Goal: Information Seeking & Learning: Check status

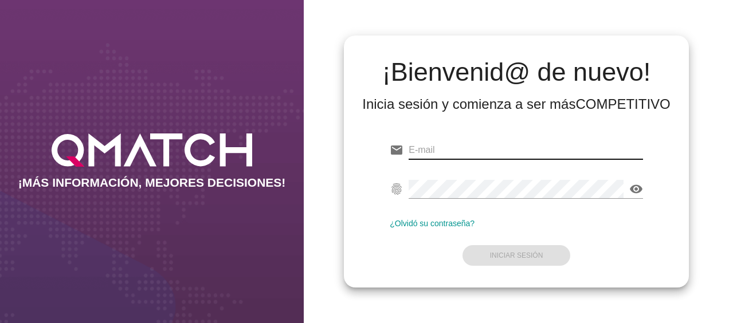
click at [507, 147] on input "email" at bounding box center [526, 150] width 234 height 18
click at [447, 139] on div "email Correo no válido" at bounding box center [516, 152] width 253 height 37
click at [443, 150] on input "email" at bounding box center [526, 150] width 234 height 18
paste input "[EMAIL_ADDRESS][DOMAIN_NAME]"
click at [533, 150] on input "[EMAIL_ADDRESS][DOMAIN_NAME]" at bounding box center [526, 150] width 234 height 18
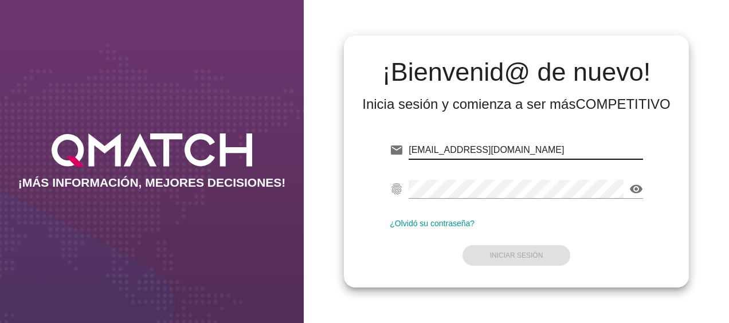
type input "[EMAIL_ADDRESS][DOMAIN_NAME]"
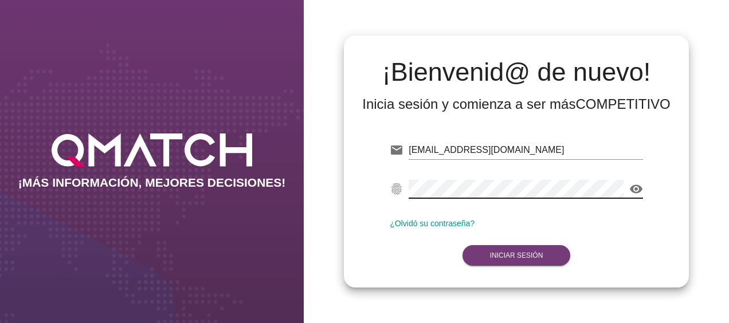
click at [527, 255] on strong "Iniciar Sesión" at bounding box center [516, 256] width 53 height 8
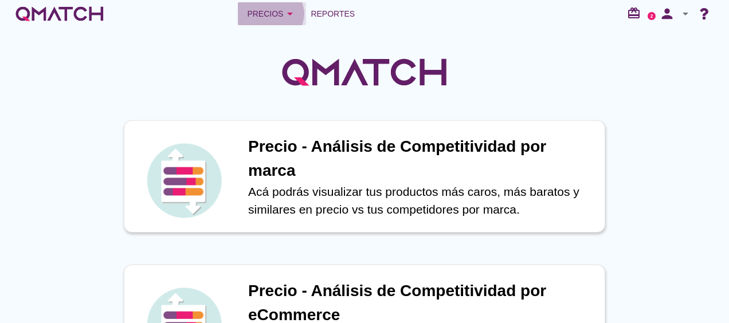
click at [291, 14] on icon "arrow_drop_down" at bounding box center [290, 14] width 14 height 14
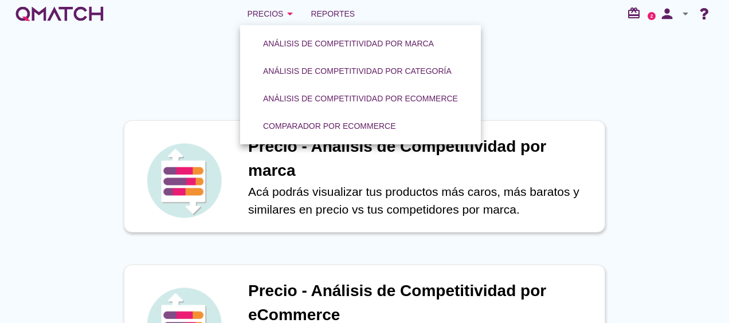
click at [540, 73] on div at bounding box center [364, 66] width 729 height 77
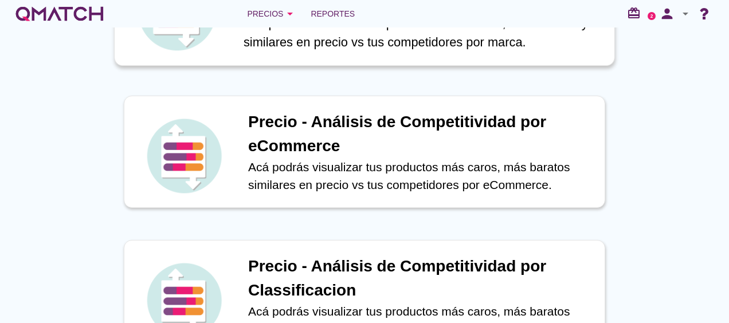
scroll to position [172, 0]
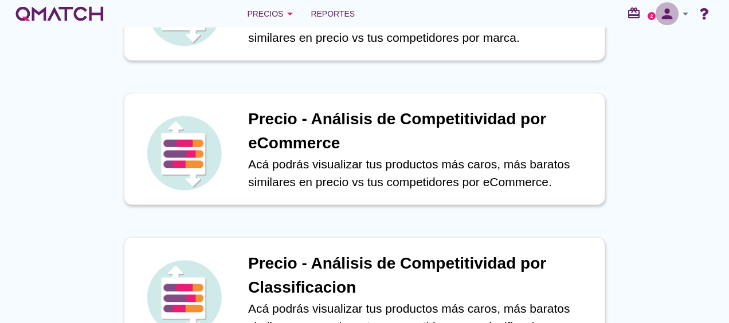
click at [660, 14] on icon "person" at bounding box center [667, 14] width 23 height 16
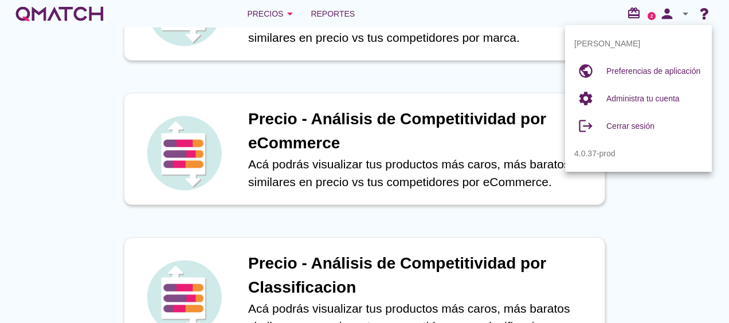
click at [691, 201] on div "Precio - Análisis de Competitividad por marca Acá podrás visualizar tus product…" at bounding box center [364, 293] width 729 height 722
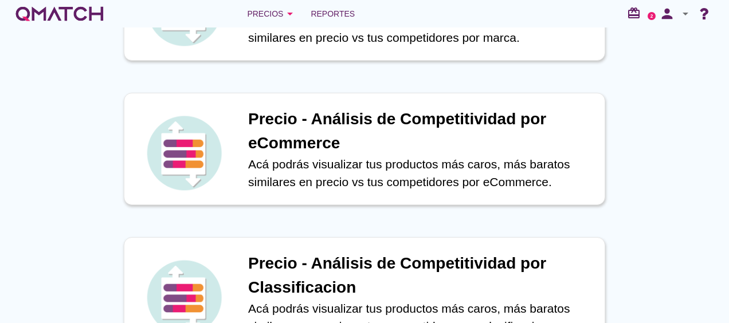
click at [640, 13] on icon "redeem" at bounding box center [636, 13] width 18 height 14
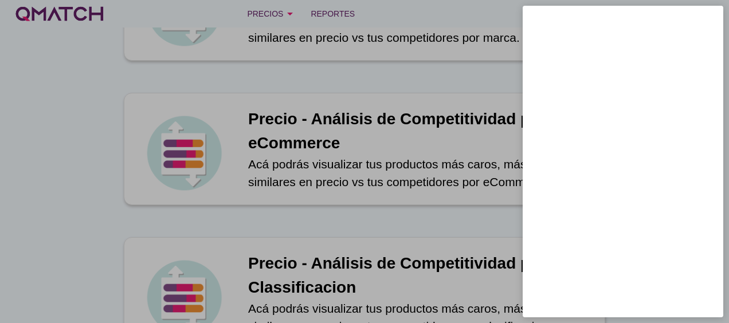
click at [92, 68] on div at bounding box center [364, 161] width 729 height 323
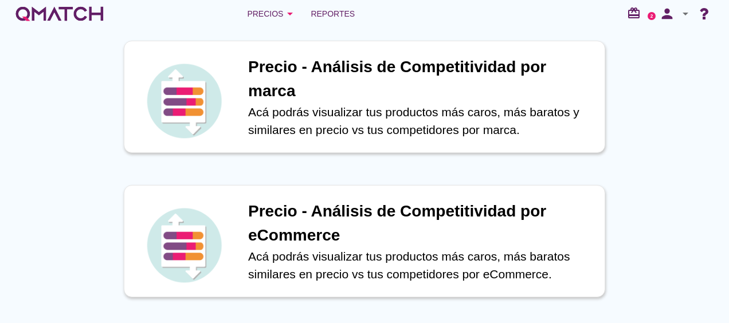
scroll to position [81, 0]
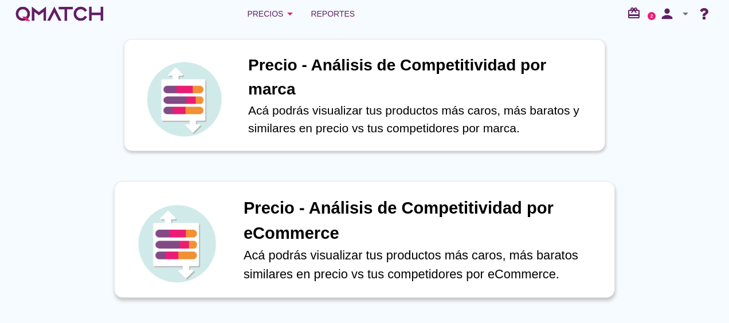
click at [304, 251] on p "Acá podrás visualizar tus productos más caros, más baratos similares en precio …" at bounding box center [423, 265] width 359 height 38
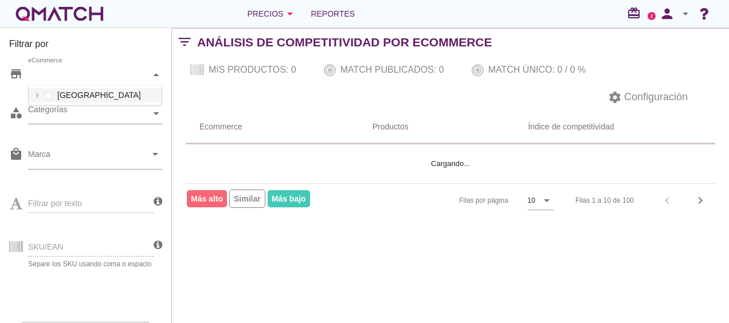
click at [132, 70] on div "eCommerce" at bounding box center [89, 75] width 123 height 12
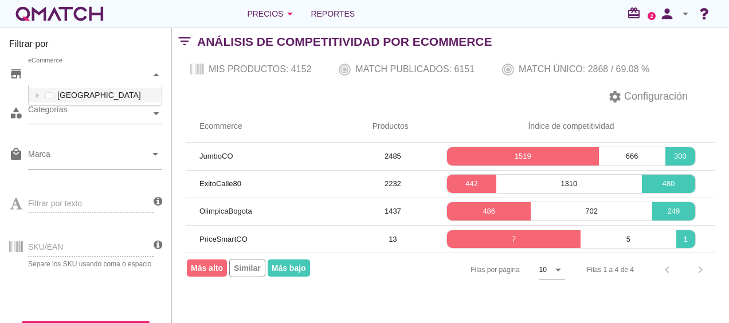
click at [165, 69] on div "Filtrar por store eCommerce Colombia category Categorías local_mall Marca arrow…" at bounding box center [86, 176] width 172 height 296
click at [152, 111] on div at bounding box center [156, 114] width 11 height 20
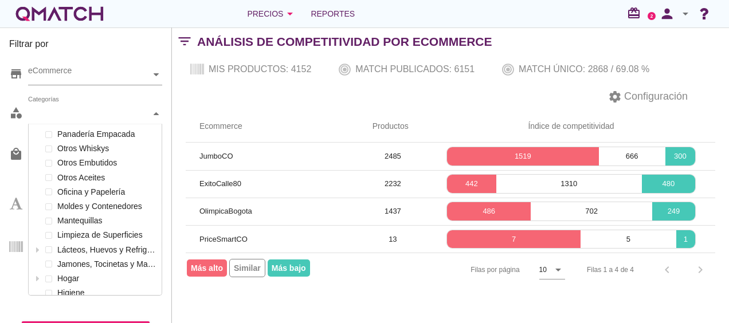
scroll to position [171, 133]
click at [156, 76] on icon at bounding box center [156, 74] width 5 height 5
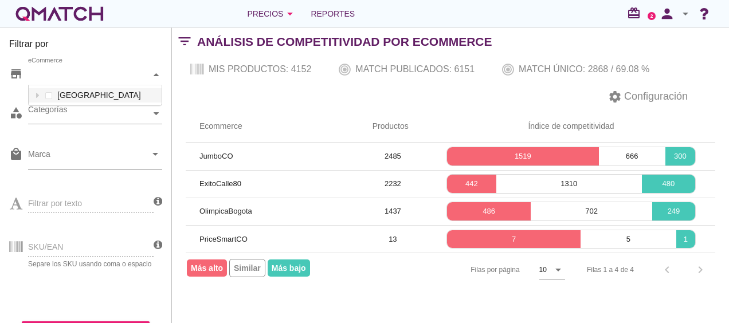
scroll to position [20, 133]
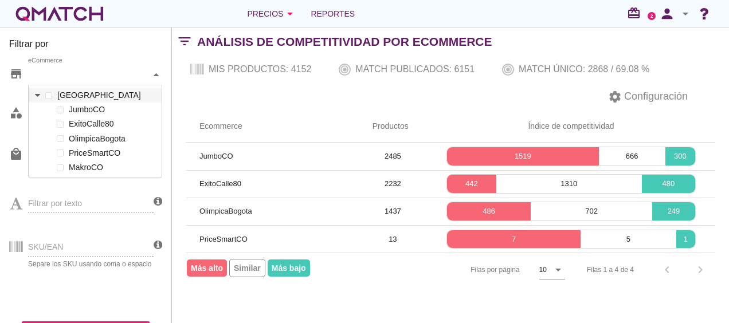
click at [39, 95] on icon at bounding box center [37, 95] width 5 height 5
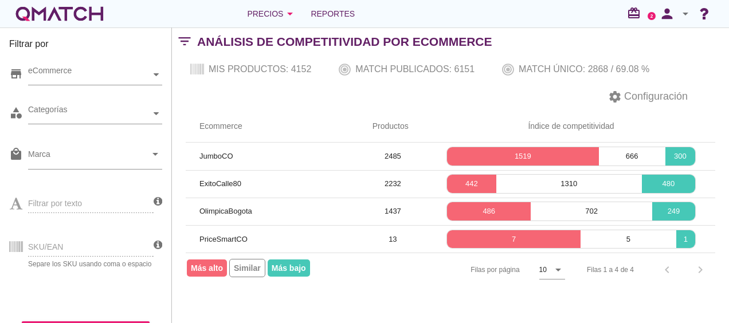
click at [239, 86] on div "settings Configuración" at bounding box center [450, 97] width 557 height 28
click at [271, 11] on div "Precios arrow_drop_down" at bounding box center [272, 14] width 50 height 14
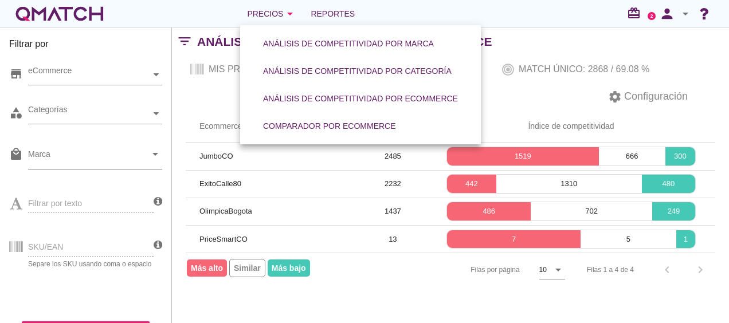
click at [546, 80] on div "Mis productos: 4152 Match publicados: 6151 Match único: 2868 / 69.08 %" at bounding box center [450, 70] width 557 height 28
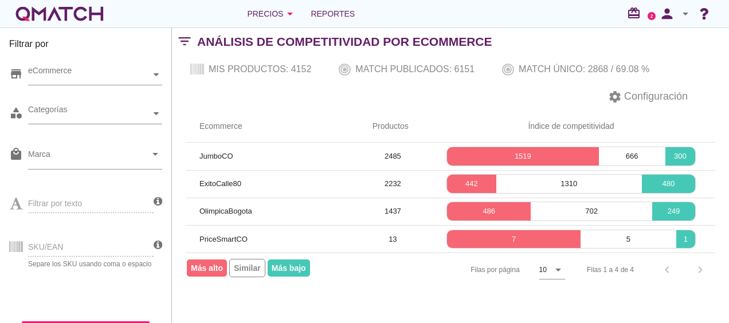
click at [511, 86] on div "settings Configuración" at bounding box center [450, 97] width 557 height 28
click at [80, 104] on div "Categorías" at bounding box center [89, 114] width 123 height 20
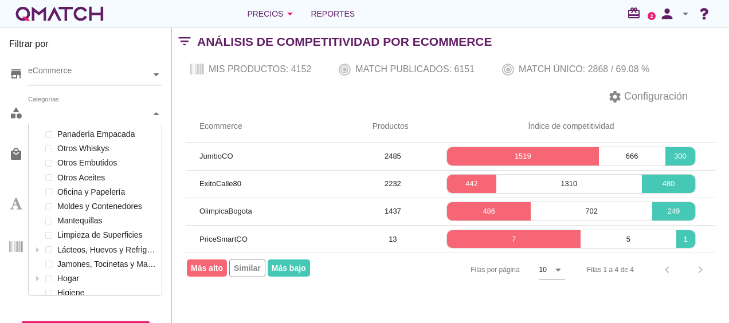
scroll to position [171, 133]
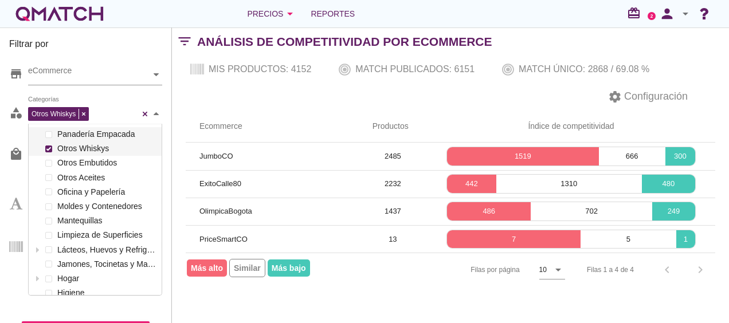
click at [52, 149] on span at bounding box center [48, 149] width 7 height 7
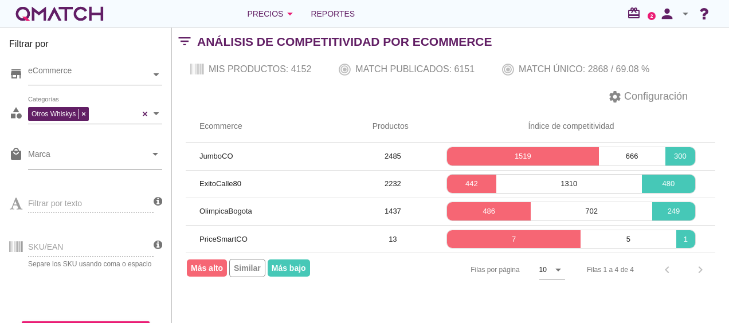
click at [177, 116] on div "Ecommerce Productos Índice de competitividad JumboCO 2485 1519 666 300 ExitoCal…" at bounding box center [450, 199] width 557 height 177
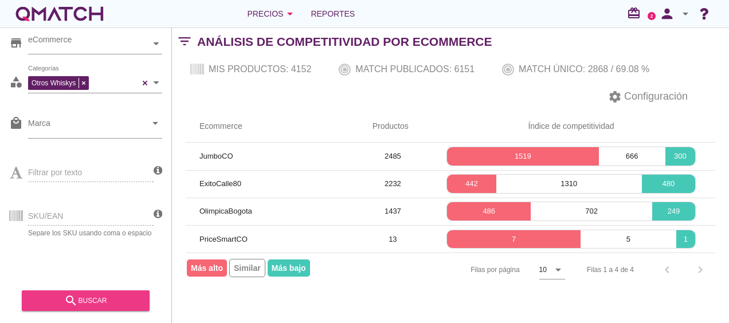
click at [94, 298] on div "search buscar" at bounding box center [85, 301] width 109 height 14
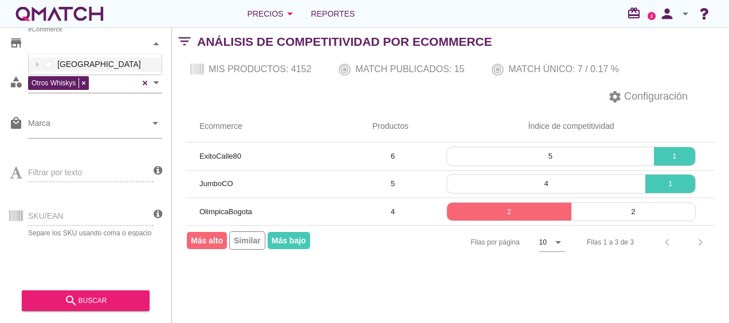
click at [154, 46] on icon at bounding box center [156, 43] width 5 height 5
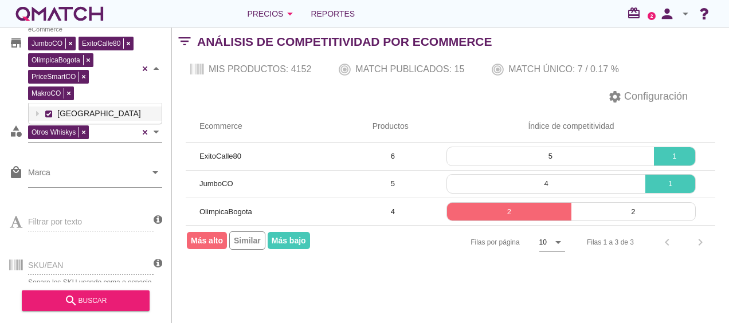
click at [50, 64] on div "JumboCO ExitoCalle80 OlimpicaBogota PriceSmartCO MakroCO eCommerce Colombia" at bounding box center [95, 69] width 134 height 70
type input "}"
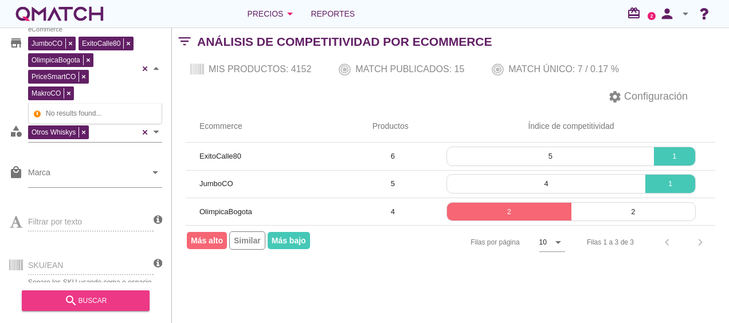
type input "¿"
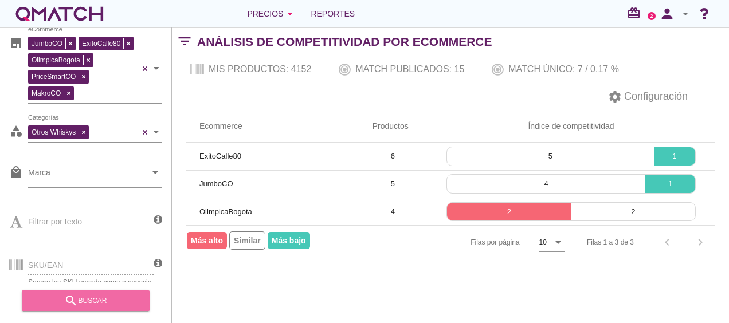
click at [99, 307] on div "search buscar" at bounding box center [85, 301] width 109 height 14
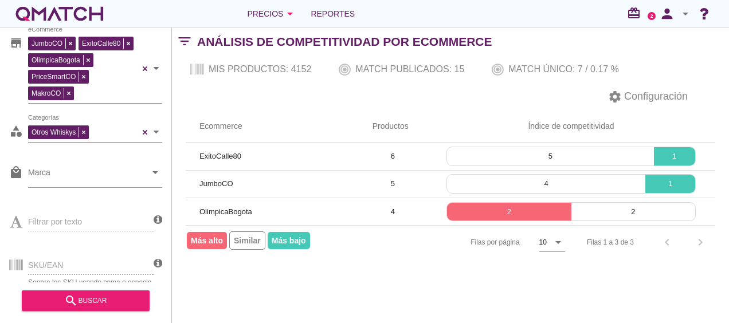
click at [178, 41] on icon "filter_list" at bounding box center [184, 41] width 25 height 1
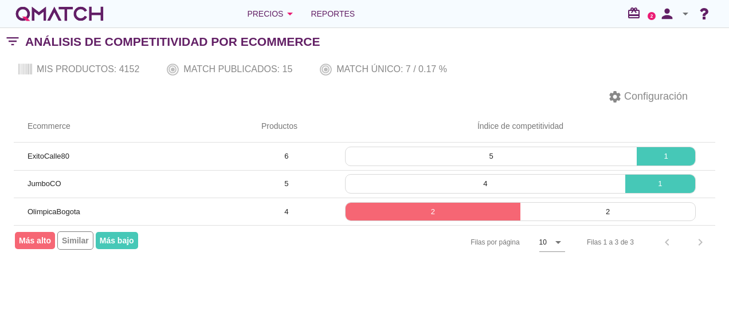
click at [9, 41] on icon "filter_list" at bounding box center [12, 41] width 25 height 1
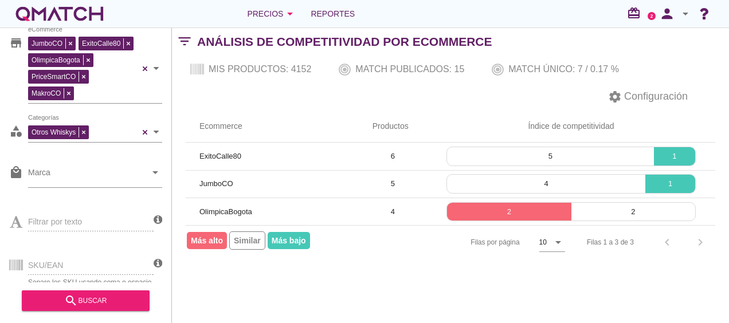
scroll to position [15, 0]
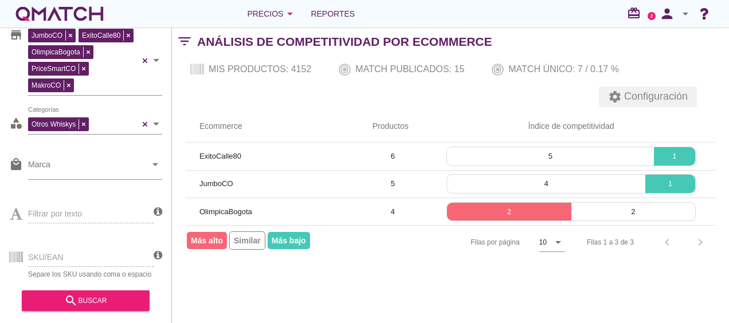
click at [659, 97] on span "Configuración" at bounding box center [655, 96] width 66 height 15
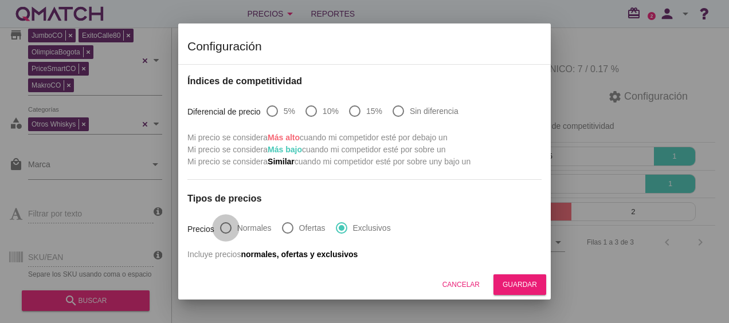
click at [227, 228] on div at bounding box center [225, 227] width 19 height 19
radio input "true"
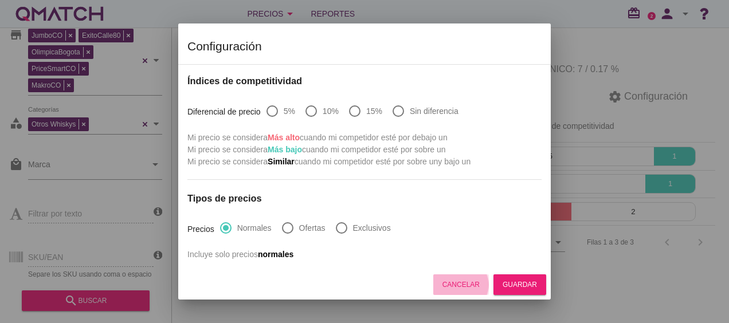
click at [462, 280] on div "Cancelar" at bounding box center [461, 285] width 37 height 10
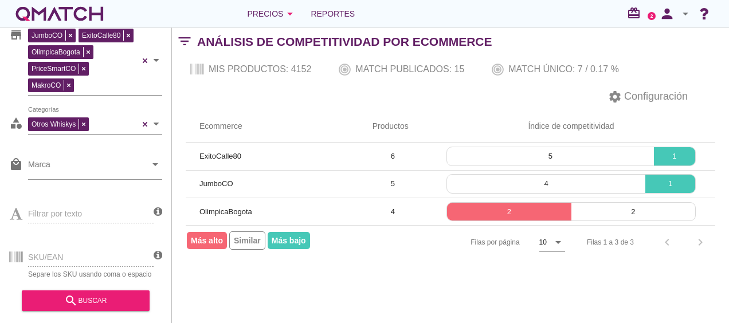
click at [242, 66] on div "Mis productos: 4152 Match publicados: 15 Match único: 7 / 0.17 %" at bounding box center [450, 70] width 557 height 28
click at [392, 67] on div "Mis productos: 4152 Match publicados: 15 Match único: 7 / 0.17 %" at bounding box center [450, 70] width 557 height 28
click at [555, 244] on icon "arrow_drop_down" at bounding box center [558, 243] width 14 height 14
click at [452, 89] on div "settings Configuración" at bounding box center [450, 97] width 557 height 28
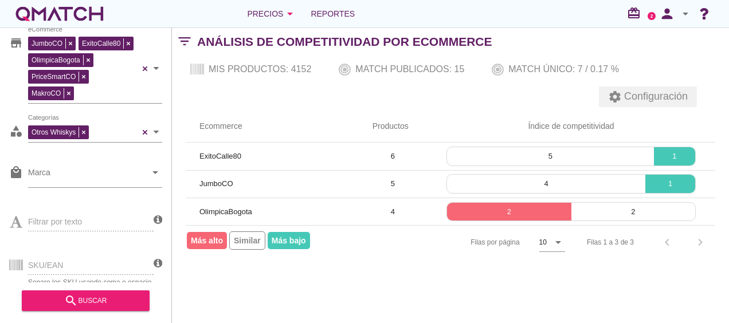
click at [669, 92] on span "Configuración" at bounding box center [655, 96] width 66 height 15
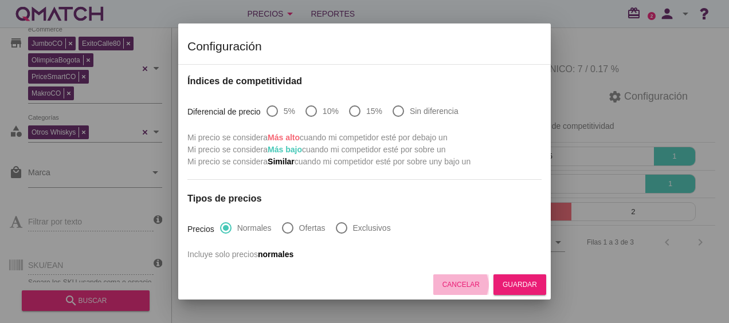
click at [468, 282] on div "Cancelar" at bounding box center [461, 285] width 37 height 10
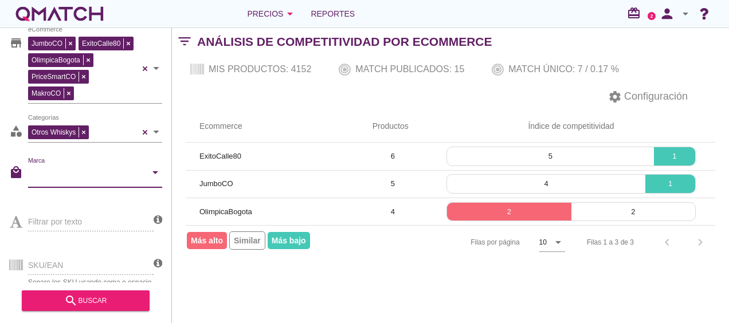
click at [130, 174] on input "Marca" at bounding box center [87, 175] width 118 height 18
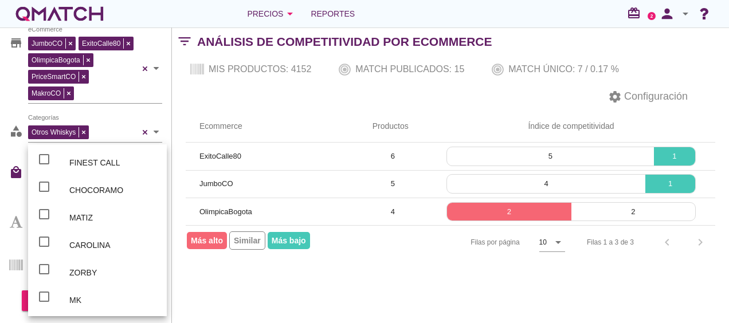
click at [268, 311] on div "Filtrar por store JumboCO ExitoCalle80 OlimpicaBogota PriceSmartCO MakroCO eCom…" at bounding box center [450, 176] width 557 height 296
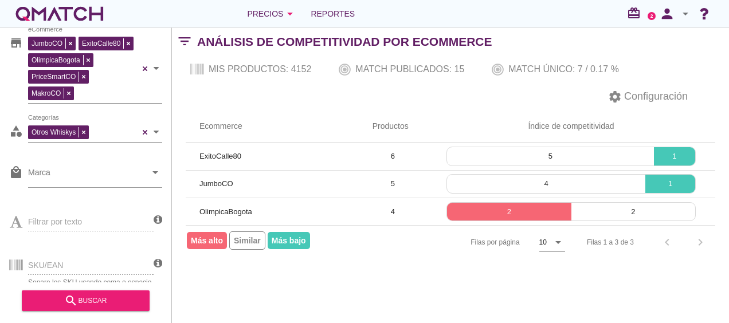
click at [93, 222] on div "Filtrar por texto" at bounding box center [81, 221] width 144 height 44
click at [80, 271] on div "SKU/EAN Separe los SKU usando coma o espacio" at bounding box center [81, 264] width 144 height 44
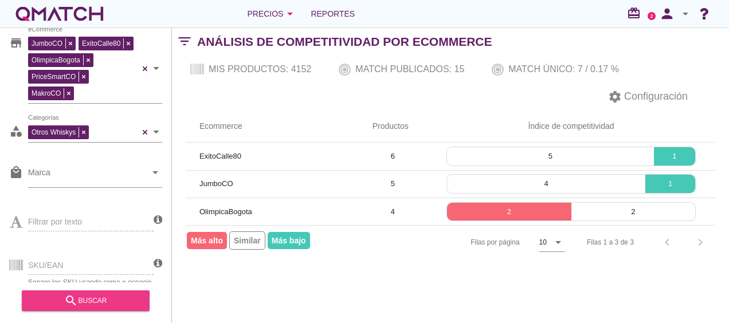
click at [99, 308] on button "search buscar" at bounding box center [86, 301] width 128 height 21
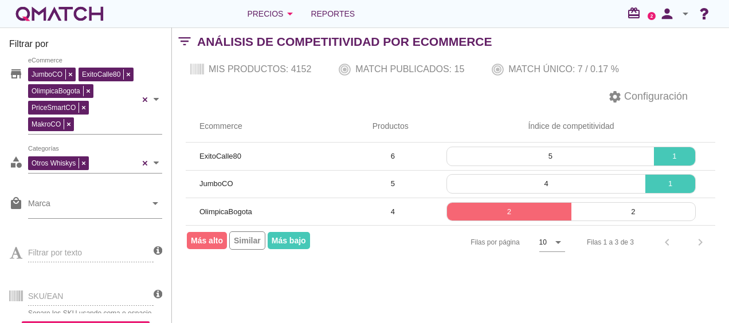
click at [264, 240] on span "Similar" at bounding box center [247, 241] width 36 height 18
click at [290, 244] on span "Más bajo" at bounding box center [289, 240] width 42 height 17
click at [201, 247] on span "Más alto" at bounding box center [207, 240] width 40 height 17
click at [287, 15] on icon "arrow_drop_down" at bounding box center [290, 14] width 14 height 14
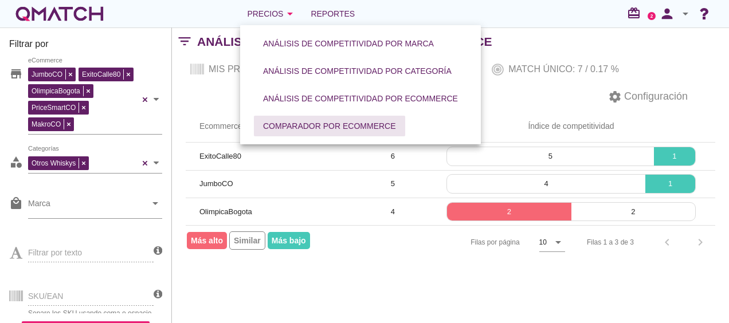
click at [347, 124] on div "Comparador por eCommerce" at bounding box center [329, 126] width 133 height 12
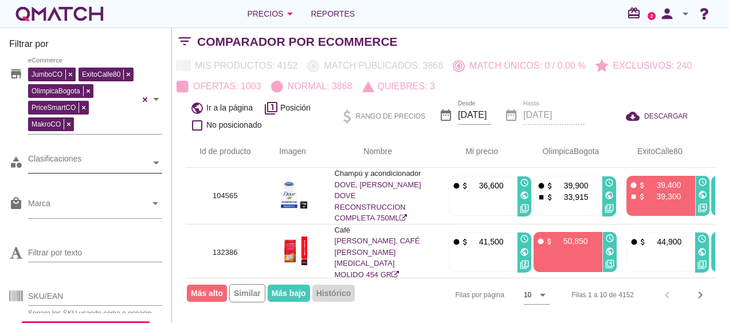
scroll to position [15, 0]
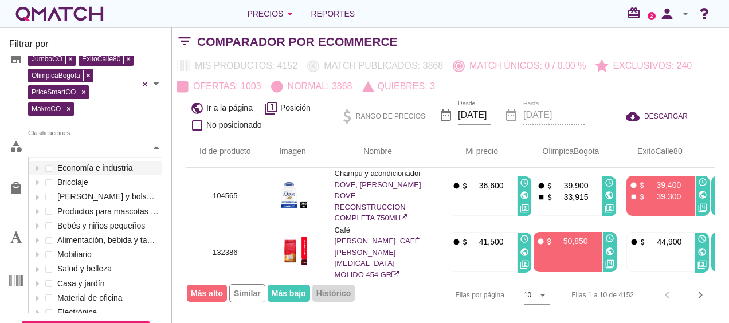
click at [120, 140] on div "Clasificaciones" at bounding box center [89, 148] width 123 height 20
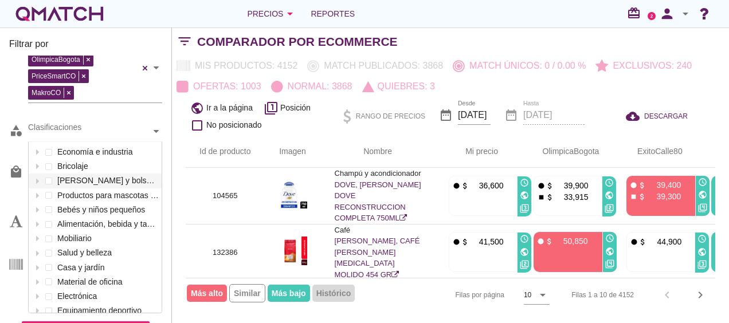
click at [404, 310] on div "Filas por página 10 arrow_drop_down Filas 1 a 10 de 4152 chevron_left chevron_r…" at bounding box center [451, 295] width 530 height 34
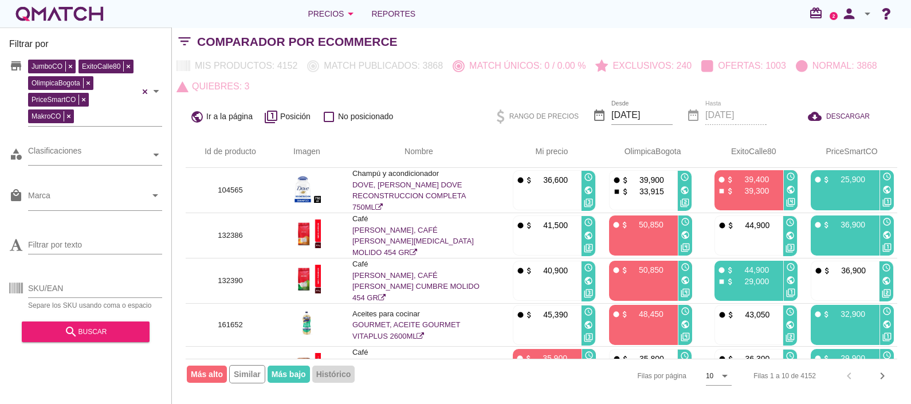
scroll to position [0, 0]
drag, startPoint x: 729, startPoint y: 1, endPoint x: 910, endPoint y: 139, distance: 228.3
click at [729, 139] on html "09-09-2025, 3:56:33 am 09-09-2025, 5:31:13 am 09-09-2025, 3:52:03 am 09-09-2025…" at bounding box center [455, 202] width 911 height 404
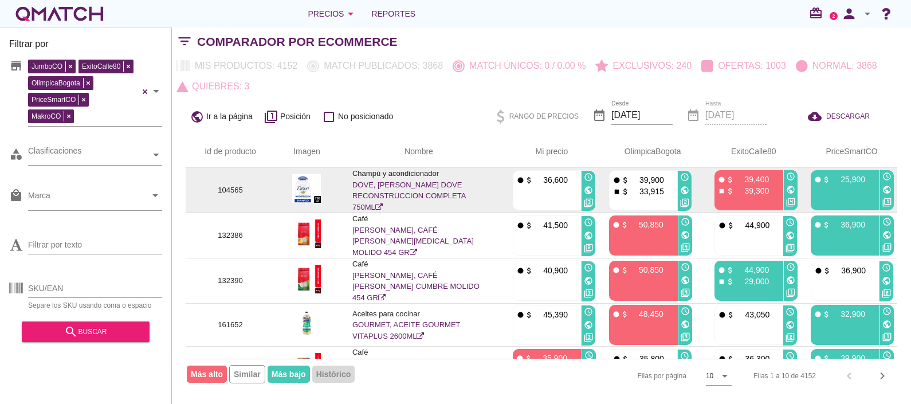
click at [378, 193] on link "DOVE, SHAMPOO DOVE RECONSTRUCCION COMPLETA 750ML" at bounding box center [410, 196] width 114 height 31
click at [304, 183] on img at bounding box center [306, 188] width 29 height 29
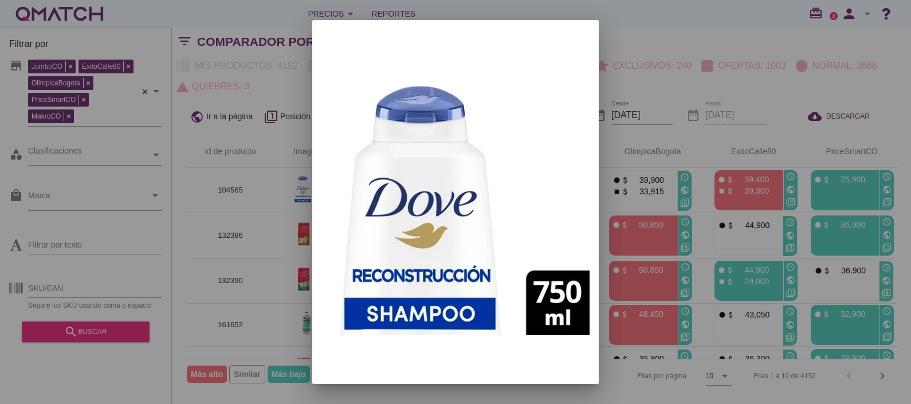
click at [729, 99] on div at bounding box center [455, 202] width 911 height 404
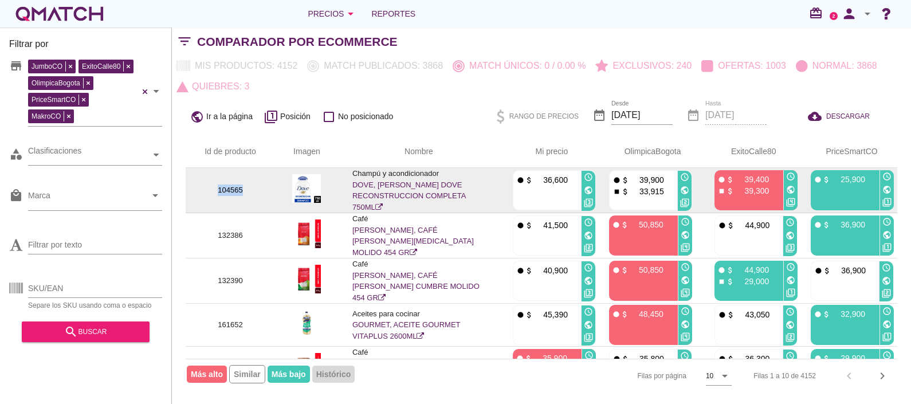
drag, startPoint x: 242, startPoint y: 189, endPoint x: 217, endPoint y: 190, distance: 25.3
click at [217, 190] on p "104565" at bounding box center [230, 190] width 62 height 11
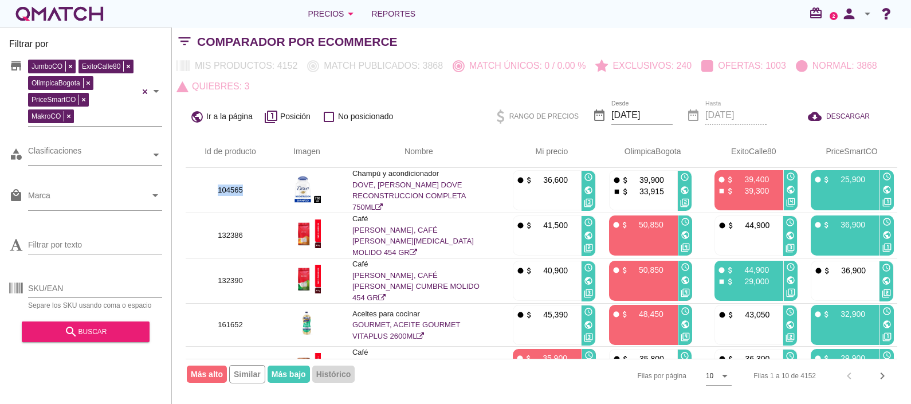
copy p "104565"
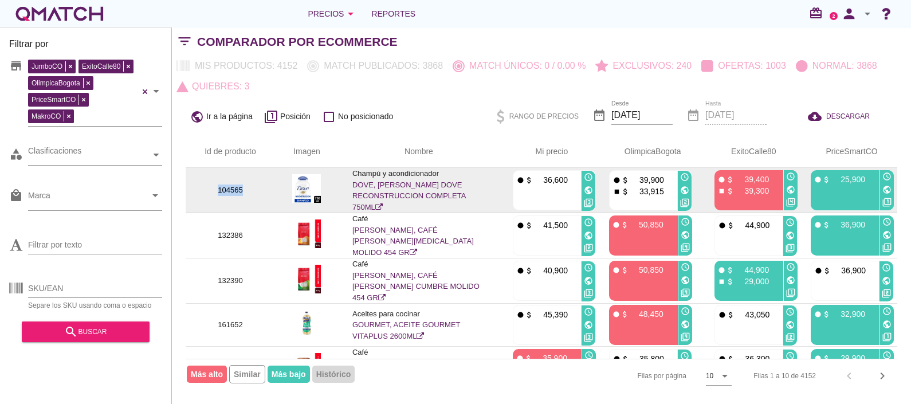
copy p "104565"
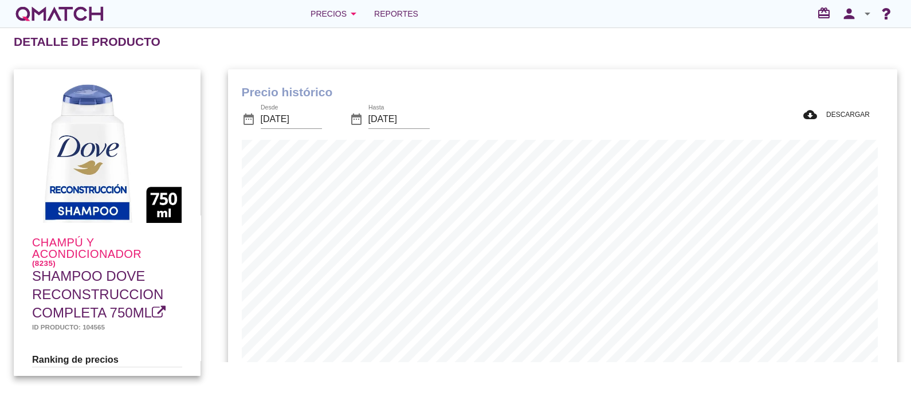
scroll to position [335, 665]
click at [292, 119] on input "[DATE]" at bounding box center [291, 119] width 61 height 18
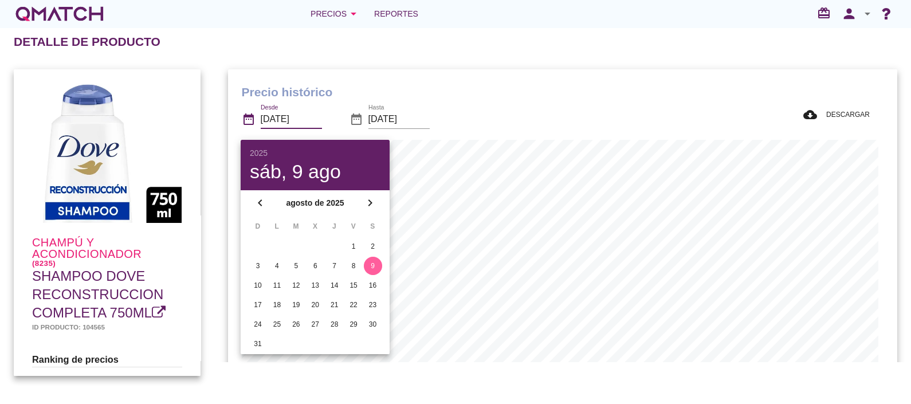
click at [484, 118] on div "date_range Desde [DATE] date_range Hasta [DATE]" at bounding box center [426, 120] width 368 height 39
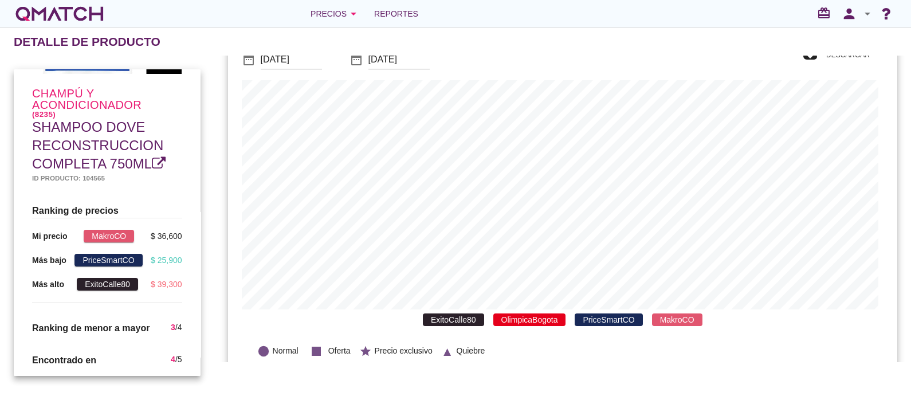
scroll to position [0, 0]
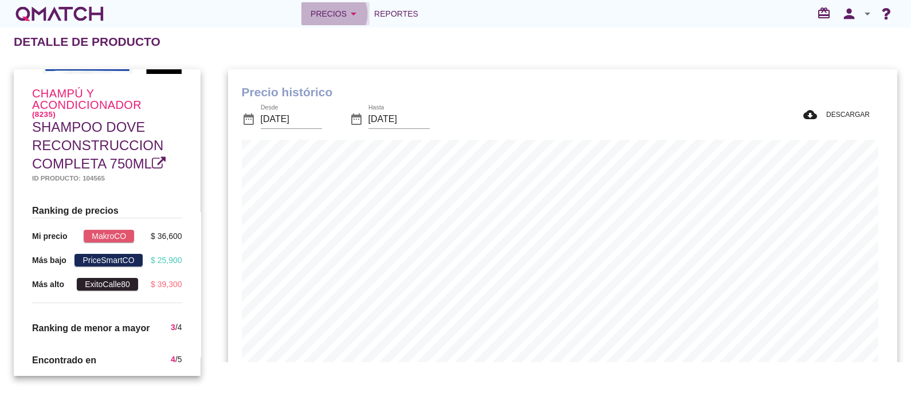
click at [330, 14] on div "Precios arrow_drop_down" at bounding box center [336, 14] width 50 height 14
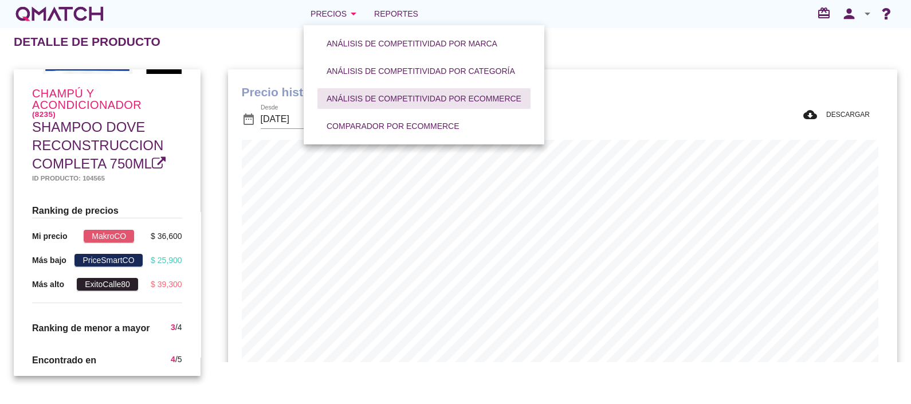
click at [423, 104] on div "Análisis de competitividad por eCommerce" at bounding box center [424, 99] width 195 height 12
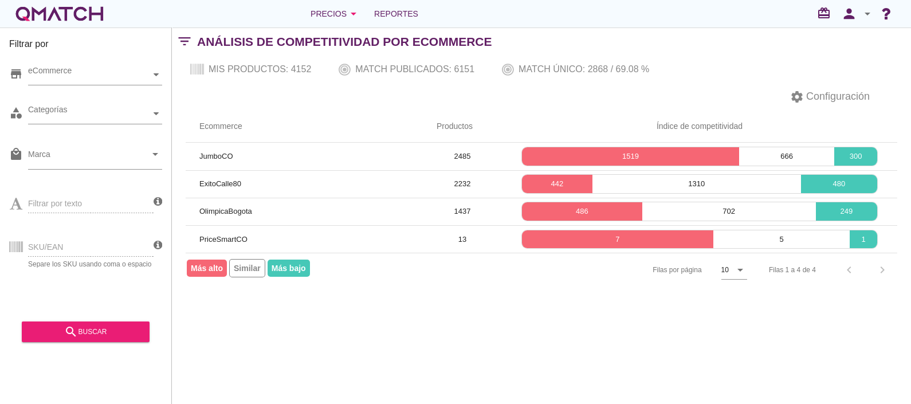
click at [715, 335] on div "Filtrar por store eCommerce category Categorías local_mall Marca arrow_drop_dow…" at bounding box center [542, 216] width 740 height 377
click at [119, 81] on div "eCommerce" at bounding box center [89, 75] width 123 height 20
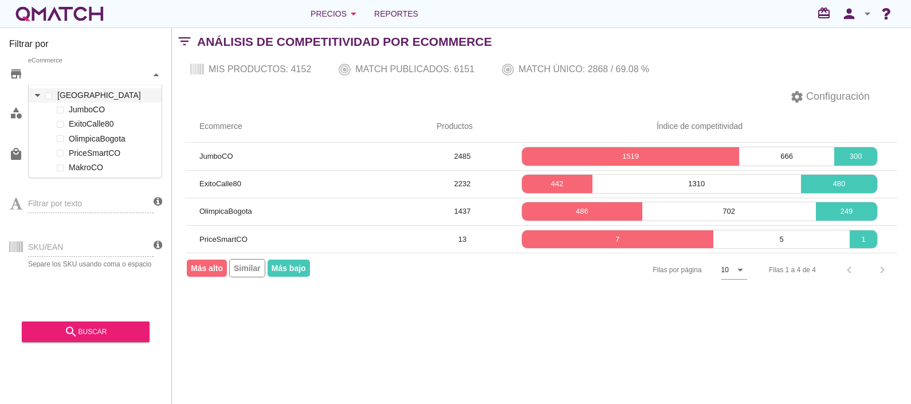
click at [40, 96] on div at bounding box center [37, 95] width 11 height 14
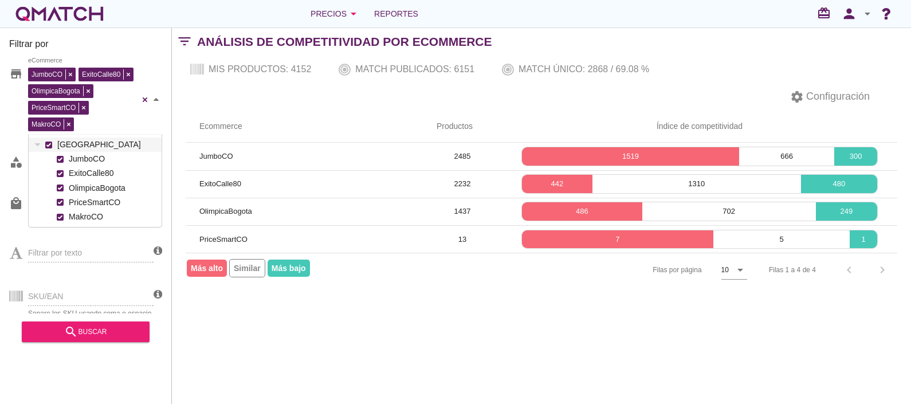
click at [50, 97] on div "JumboCO ExitoCalle80 OlimpicaBogota PriceSmartCO MakroCO eCommerce [GEOGRAPHIC_…" at bounding box center [95, 100] width 134 height 70
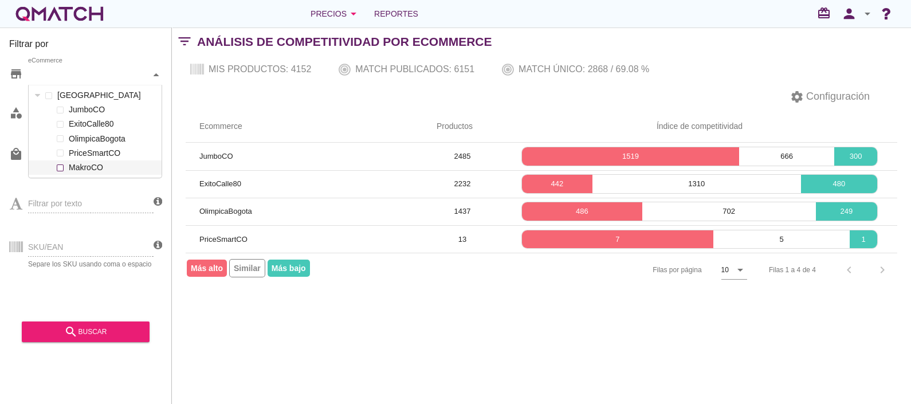
click at [60, 167] on span at bounding box center [60, 168] width 5 height 5
click at [60, 111] on span at bounding box center [60, 110] width 5 height 5
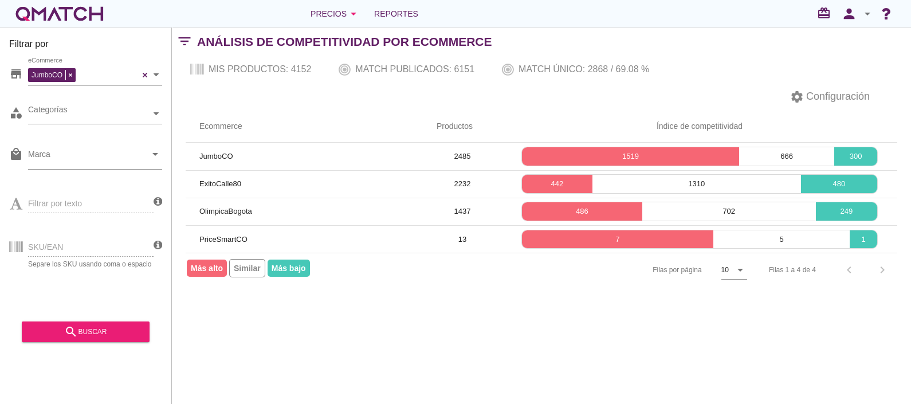
click at [216, 328] on div "Filtrar por store JumboCO eCommerce category Categorías local_mall Marca arrow_…" at bounding box center [542, 216] width 740 height 377
click at [89, 329] on div "search buscar" at bounding box center [85, 332] width 109 height 14
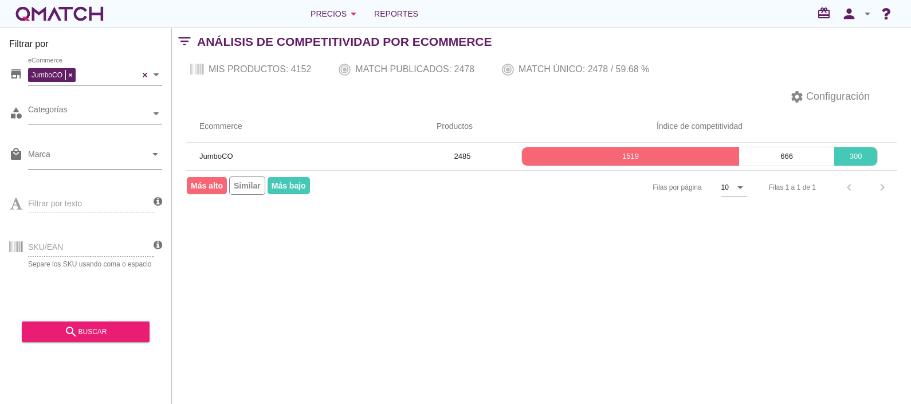
click at [129, 112] on div "Categorías" at bounding box center [89, 114] width 123 height 12
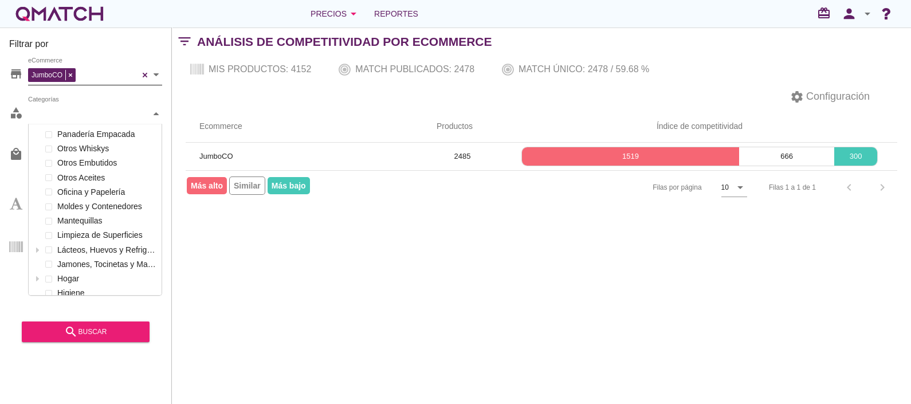
scroll to position [171, 133]
click at [48, 150] on span at bounding box center [48, 149] width 5 height 5
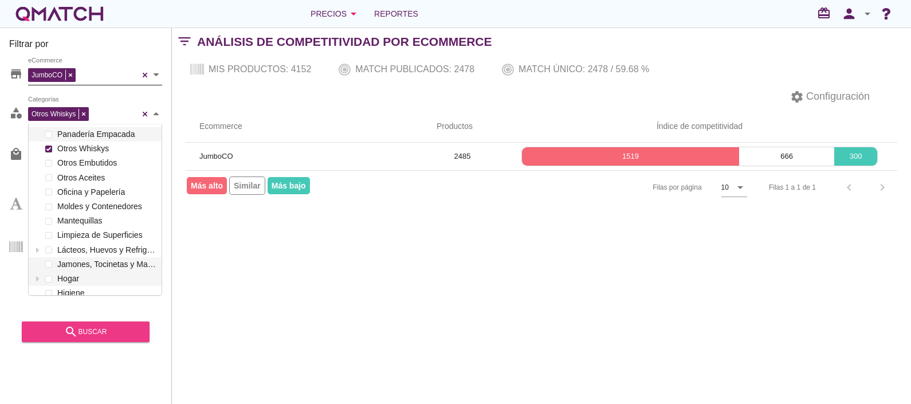
click at [100, 339] on button "search buscar" at bounding box center [86, 332] width 128 height 21
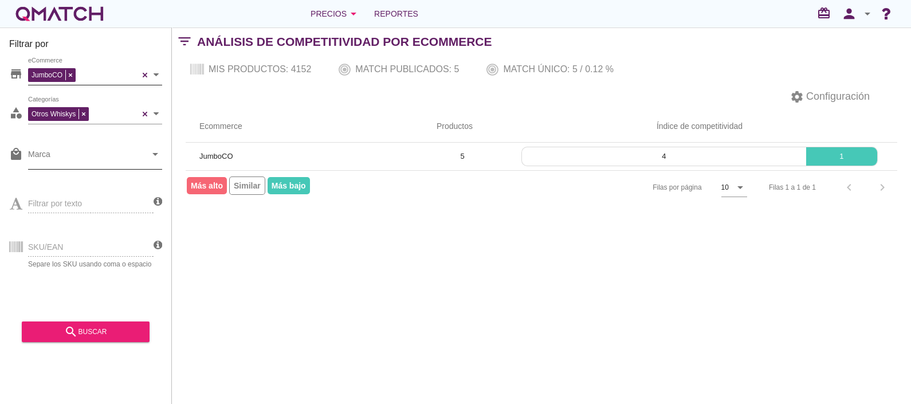
click at [124, 154] on input "Marca" at bounding box center [87, 157] width 118 height 18
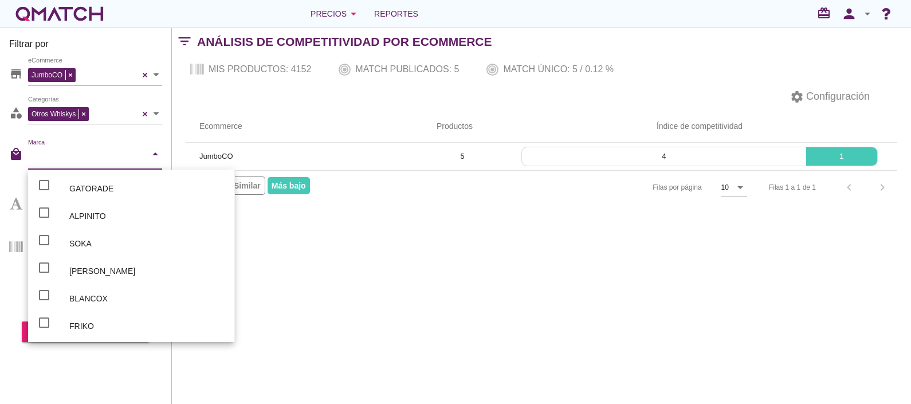
scroll to position [1294, 0]
click at [330, 264] on div "Filtrar por store JumboCO eCommerce category Otros Whiskys Categorías local_mal…" at bounding box center [542, 216] width 740 height 377
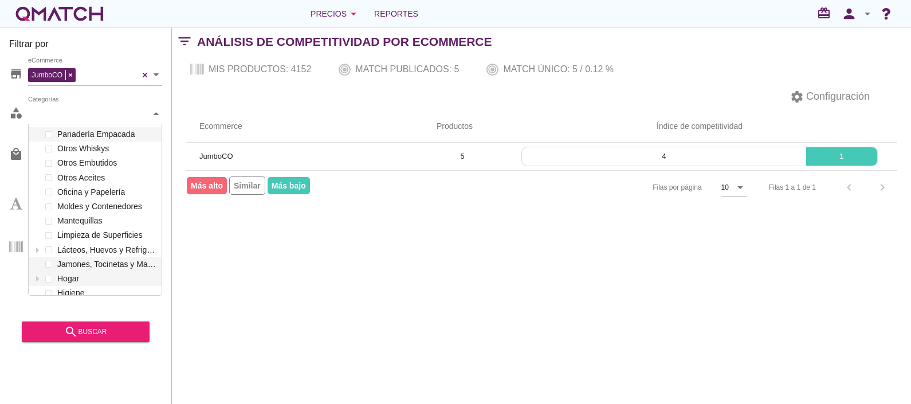
click at [84, 114] on div "Otros Whiskys Categorías" at bounding box center [89, 114] width 123 height 12
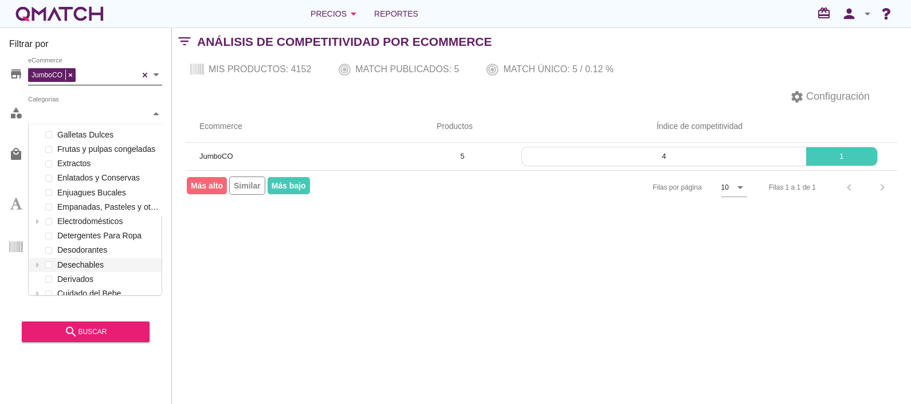
scroll to position [216, 0]
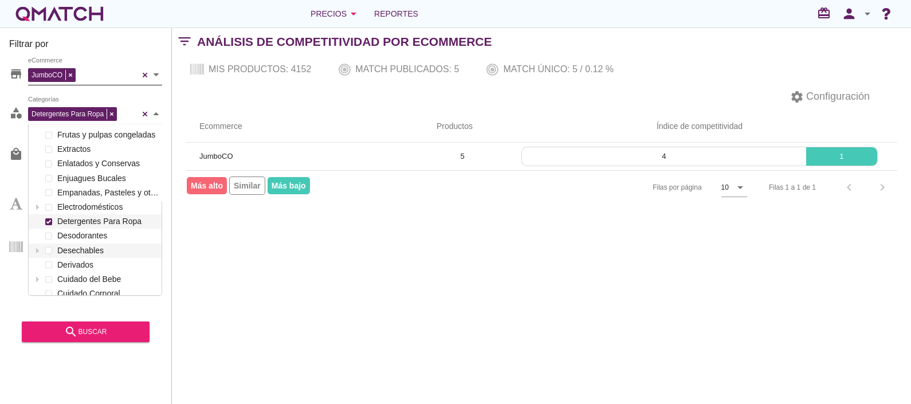
click at [49, 220] on span at bounding box center [48, 222] width 5 height 5
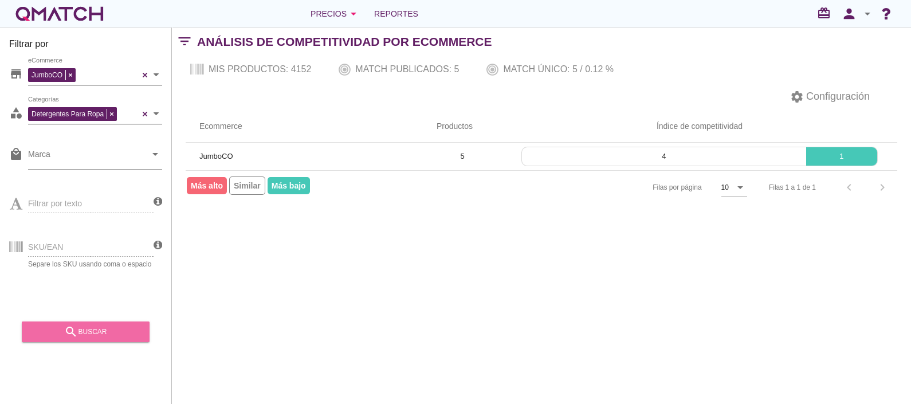
click at [107, 327] on div "search buscar" at bounding box center [85, 332] width 109 height 14
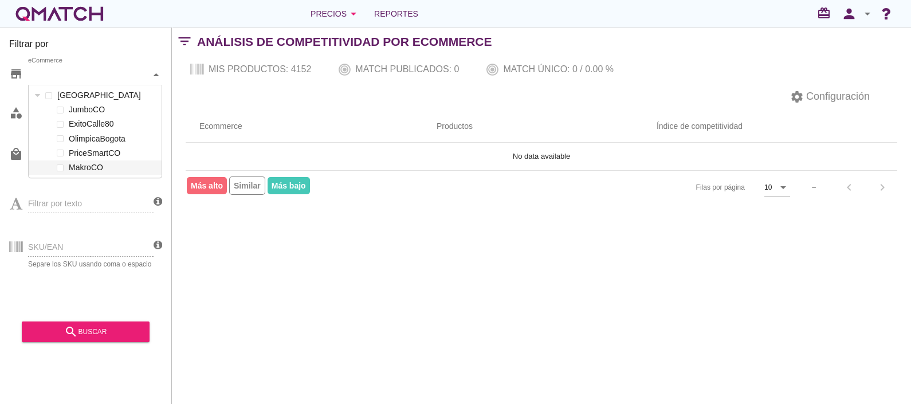
click at [106, 75] on div "eCommerce" at bounding box center [89, 75] width 123 height 12
click at [75, 129] on label "ExitoCalle80" at bounding box center [112, 124] width 93 height 14
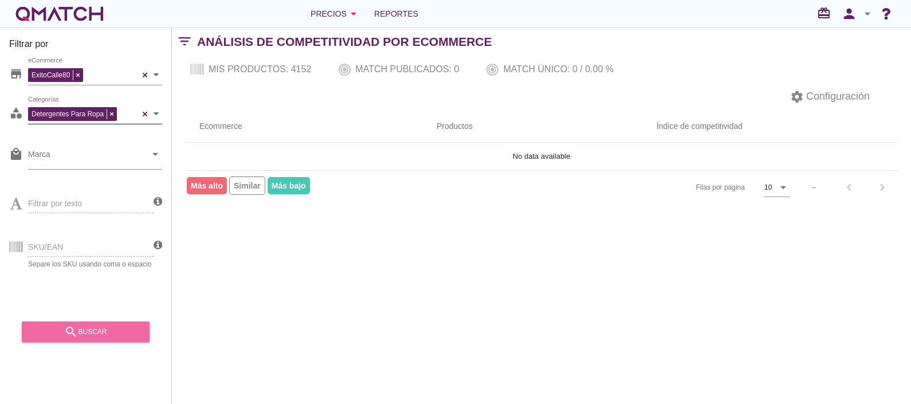
click at [94, 328] on div "search buscar" at bounding box center [85, 332] width 109 height 14
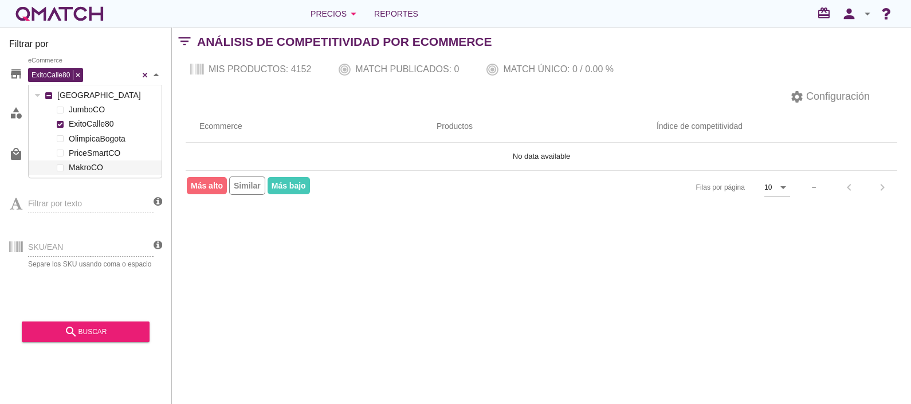
click at [120, 77] on div "ExitoCalle80 eCommerce" at bounding box center [83, 73] width 111 height 17
click at [64, 128] on div at bounding box center [59, 124] width 11 height 14
click at [64, 139] on div at bounding box center [59, 139] width 11 height 14
click at [85, 336] on div "search buscar" at bounding box center [85, 332] width 109 height 14
click at [86, 73] on div "OlimpicaBogota" at bounding box center [62, 77] width 68 height 17
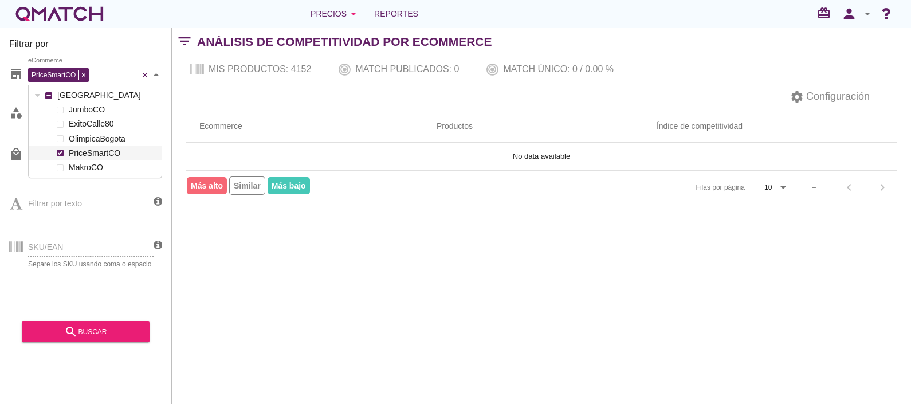
click at [60, 153] on span at bounding box center [60, 153] width 5 height 5
click at [109, 335] on div "search buscar" at bounding box center [85, 332] width 109 height 14
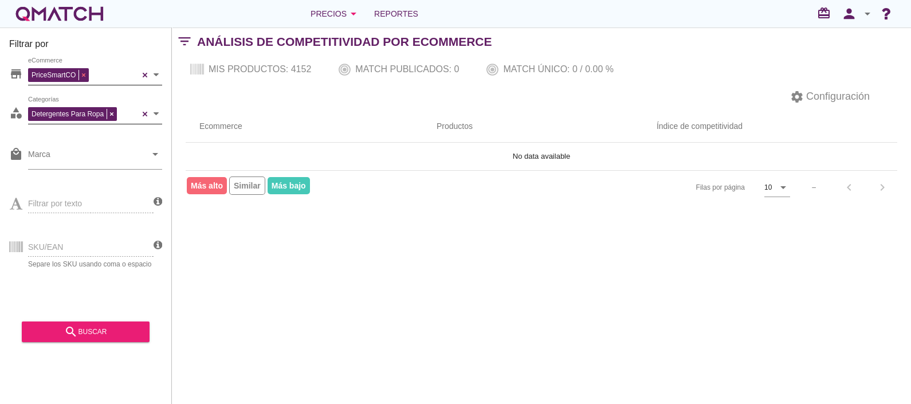
click at [83, 75] on div "PriceSmartCO eCommerce" at bounding box center [83, 73] width 111 height 17
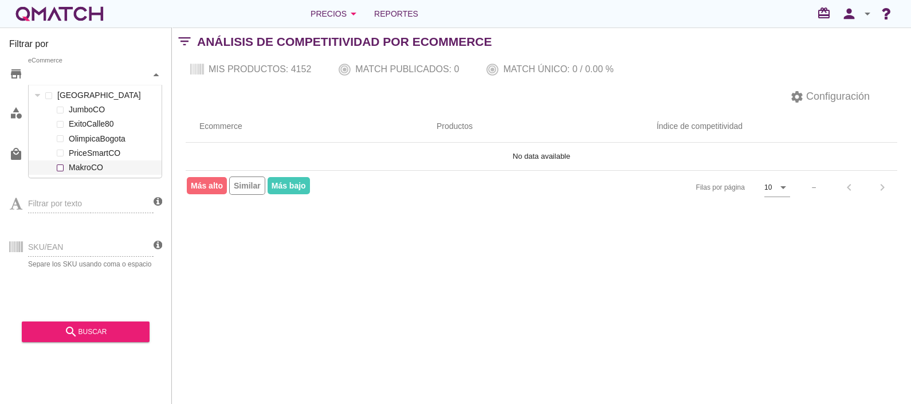
click at [65, 166] on div at bounding box center [59, 168] width 11 height 14
click at [101, 327] on div "search buscar" at bounding box center [85, 332] width 109 height 14
click at [68, 77] on div "MakroCO" at bounding box center [53, 77] width 34 height 11
click at [61, 110] on span at bounding box center [60, 110] width 5 height 5
click at [140, 73] on div "JumboCO eCommerce" at bounding box center [95, 75] width 134 height 21
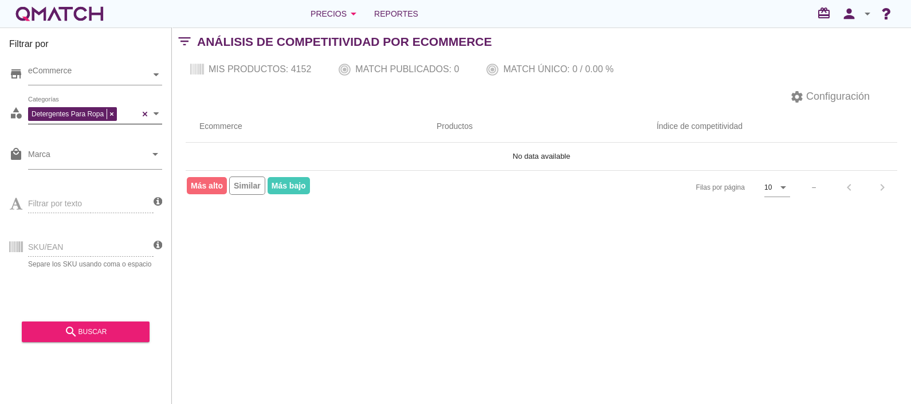
click at [295, 291] on div "Filtrar por store eCommerce category Detergentes Para Ropa Categorías local_mal…" at bounding box center [542, 216] width 740 height 377
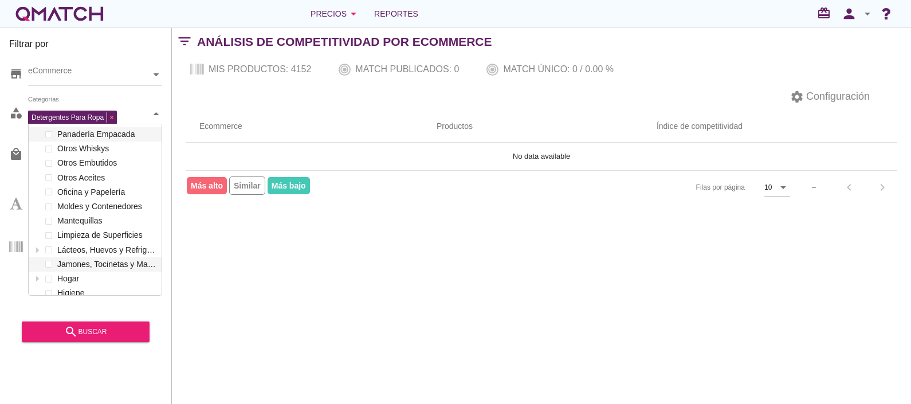
click at [111, 112] on span at bounding box center [112, 117] width 10 height 10
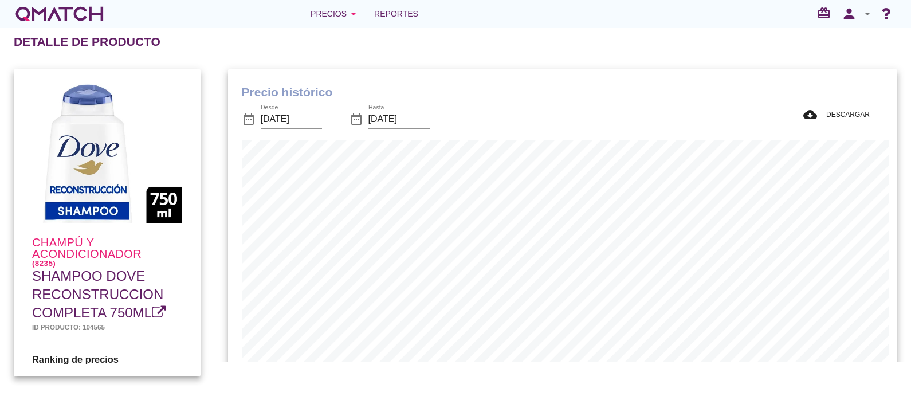
scroll to position [335, 665]
click at [407, 13] on span "Reportes" at bounding box center [396, 14] width 44 height 14
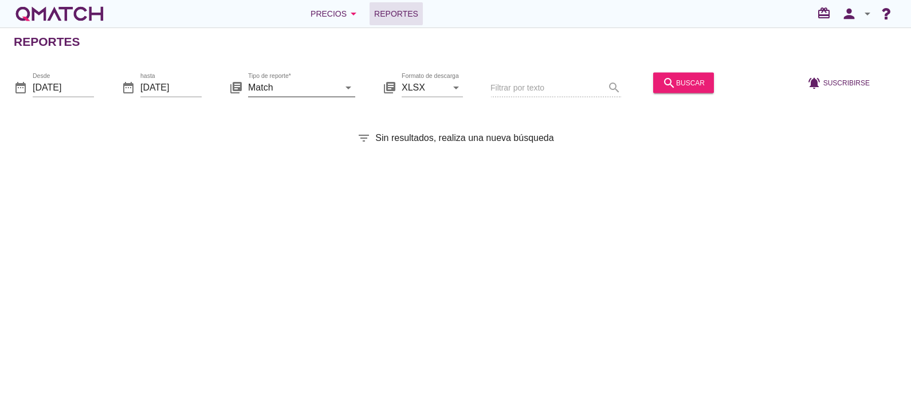
click at [343, 90] on icon "arrow_drop_down" at bounding box center [349, 87] width 14 height 14
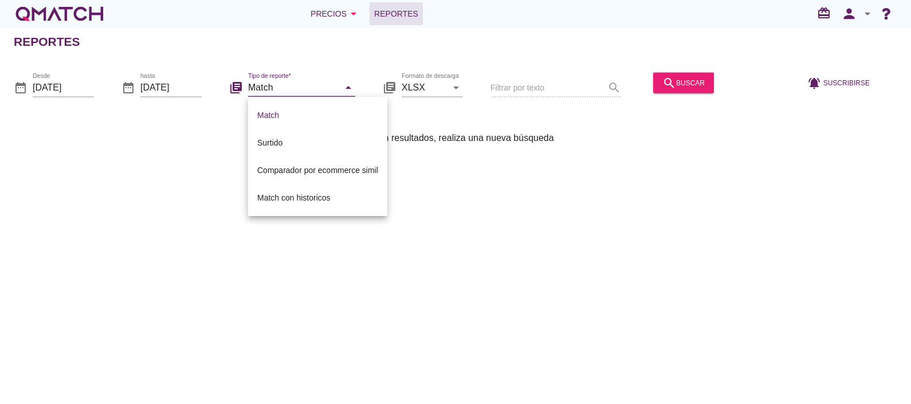
click at [346, 58] on div "Reportes date_range Desde [DATE] date_range hasta [DATE] library_books Tipo de …" at bounding box center [455, 216] width 911 height 377
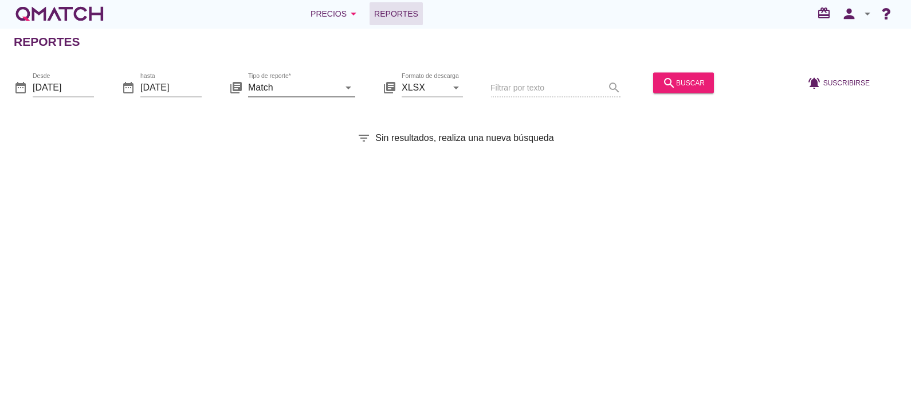
click at [339, 84] on div "arrow_drop_down" at bounding box center [347, 87] width 16 height 14
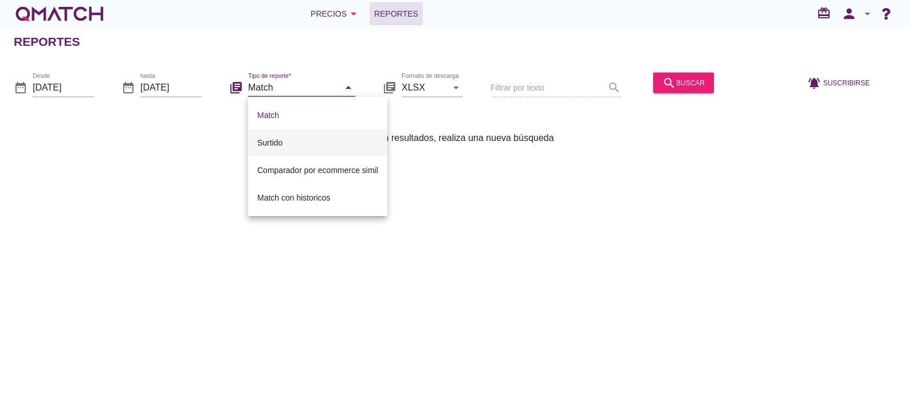
click at [274, 143] on div "Surtido" at bounding box center [317, 143] width 121 height 14
type input "Surtido"
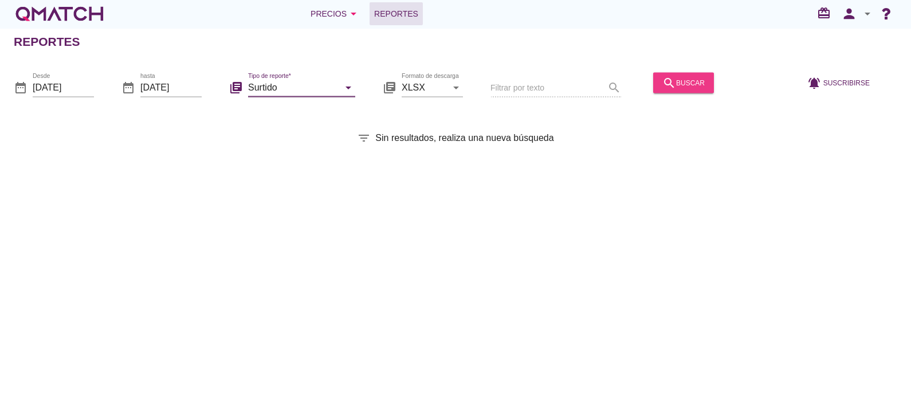
click at [671, 89] on button "search buscar" at bounding box center [684, 82] width 61 height 21
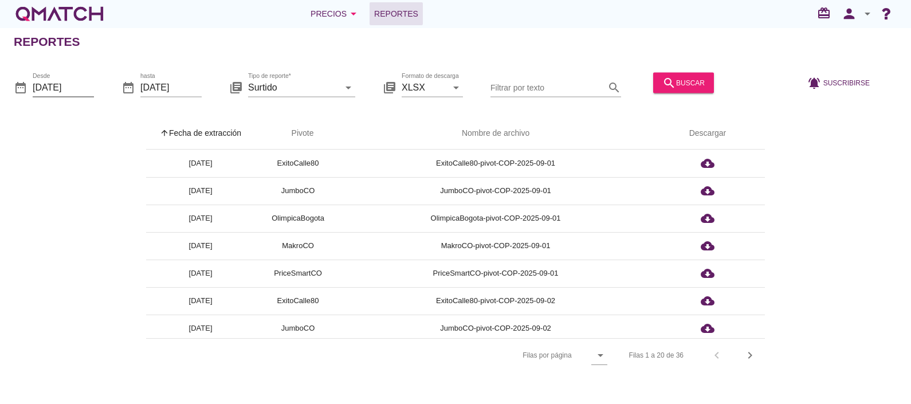
click at [70, 86] on input "[DATE]" at bounding box center [63, 87] width 61 height 18
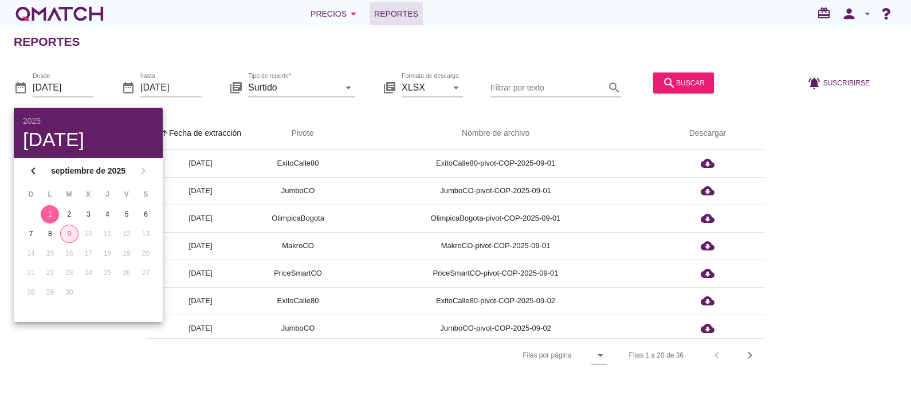
click at [66, 236] on div "9" at bounding box center [69, 234] width 17 height 10
type input "[DATE]"
click at [851, 221] on div "arrow_upward Fecha de extracción arrow_upward Pivote Nombre de archivo Descarga…" at bounding box center [456, 245] width 884 height 255
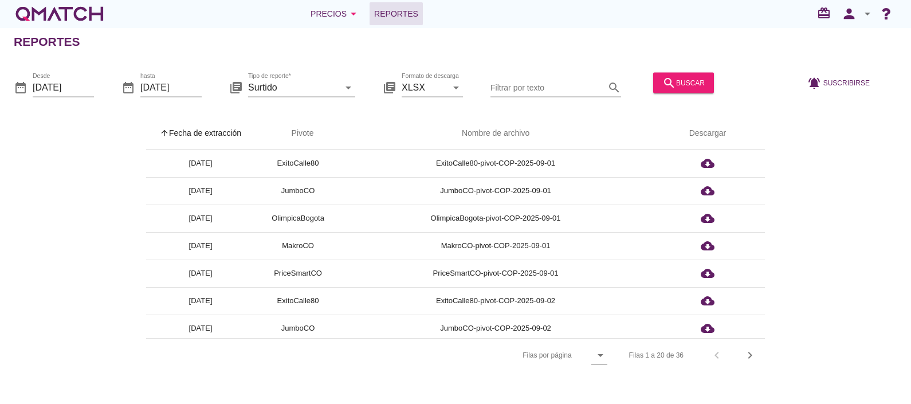
click at [831, 200] on div "arrow_upward Fecha de extracción arrow_upward Pivote Nombre de archivo Descarga…" at bounding box center [456, 245] width 884 height 255
click at [785, 199] on div "arrow_upward Fecha de extracción arrow_upward Pivote Nombre de archivo Descarga…" at bounding box center [456, 245] width 884 height 255
